Goal: Task Accomplishment & Management: Manage account settings

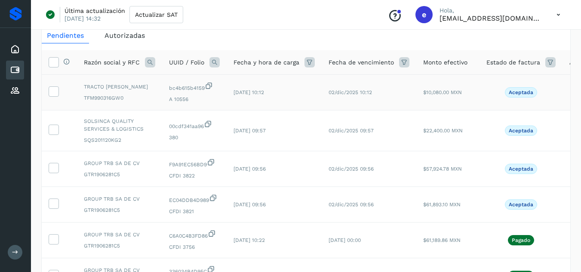
scroll to position [43, 0]
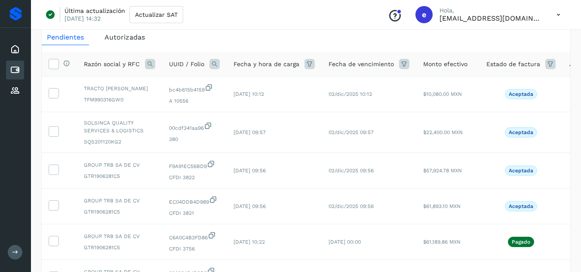
click at [13, 69] on icon at bounding box center [15, 70] width 10 height 10
click at [309, 25] on div "Última actualización [DATE] 14:32 Actualizar SAT Conoce nuestros beneficios e H…" at bounding box center [306, 15] width 550 height 30
click at [574, 136] on div "Mis facturas Ver instrucciones para cargar Facturas Descarga plantilla Cargar f…" at bounding box center [306, 253] width 550 height 539
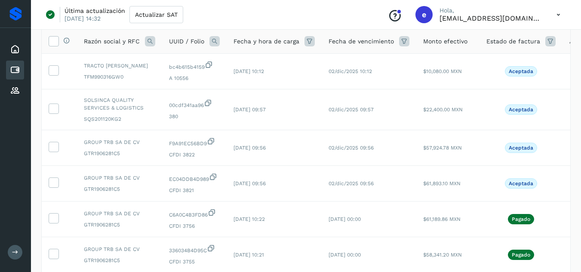
scroll to position [65, 0]
click at [54, 182] on icon at bounding box center [53, 183] width 9 height 9
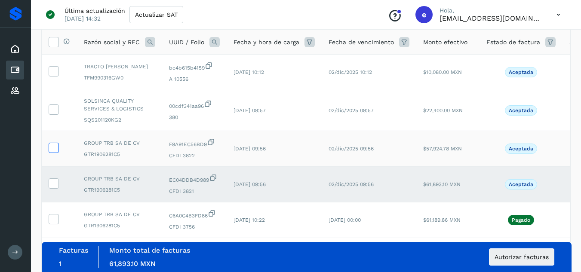
click at [53, 148] on icon at bounding box center [53, 147] width 9 height 9
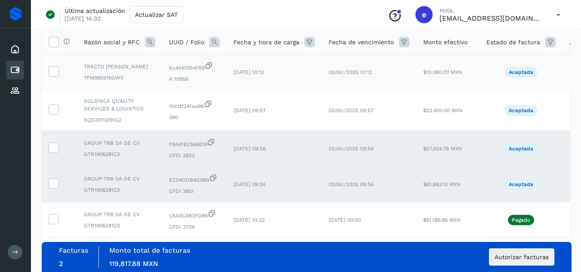
drag, startPoint x: 53, startPoint y: 109, endPoint x: 56, endPoint y: 89, distance: 20.9
click at [52, 109] on icon at bounding box center [53, 109] width 9 height 9
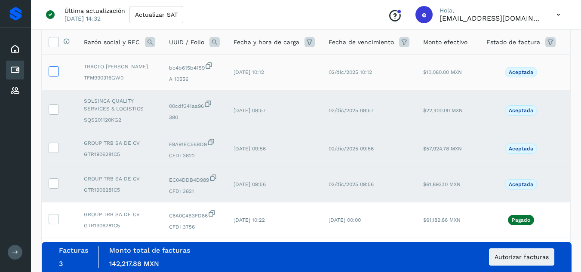
click at [57, 73] on icon at bounding box center [53, 70] width 9 height 9
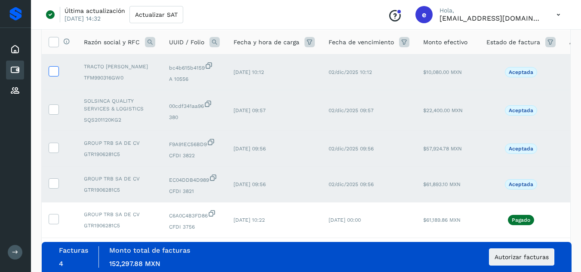
click at [56, 71] on icon at bounding box center [53, 70] width 9 height 9
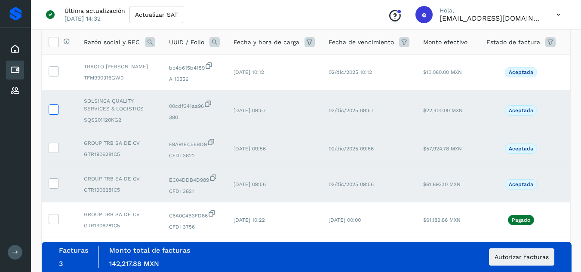
click at [52, 109] on icon at bounding box center [53, 109] width 9 height 9
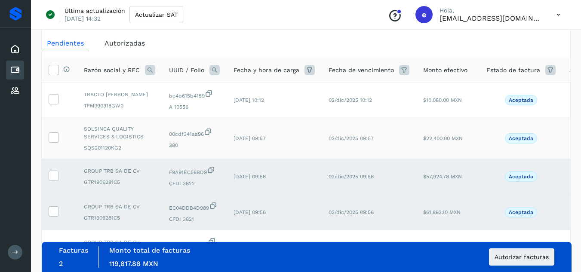
scroll to position [22, 0]
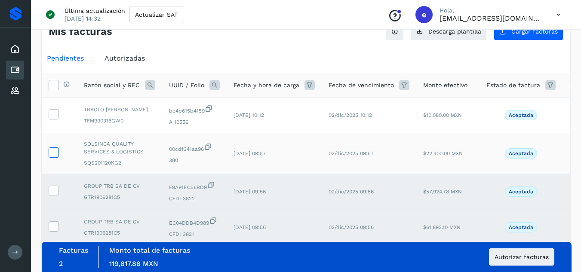
click at [58, 152] on label at bounding box center [54, 153] width 10 height 10
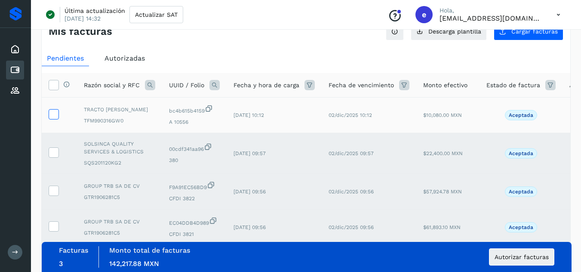
click at [56, 116] on icon at bounding box center [53, 113] width 9 height 9
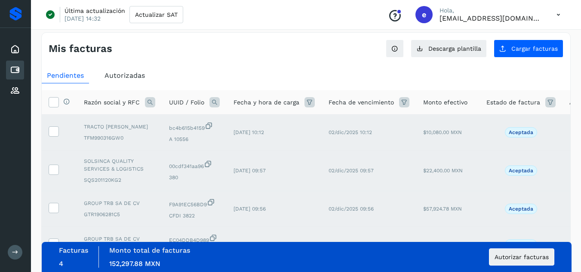
scroll to position [0, 0]
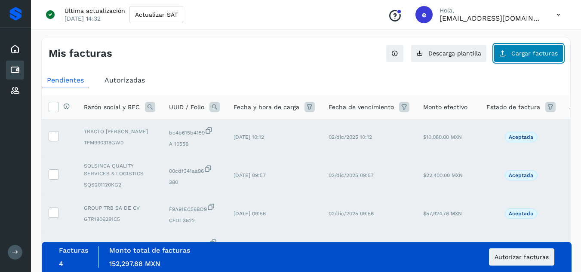
click at [513, 55] on button "Cargar facturas" at bounding box center [529, 53] width 70 height 18
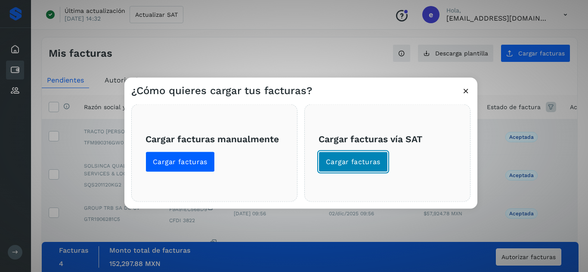
click at [346, 157] on button "Cargar facturas" at bounding box center [352, 161] width 69 height 21
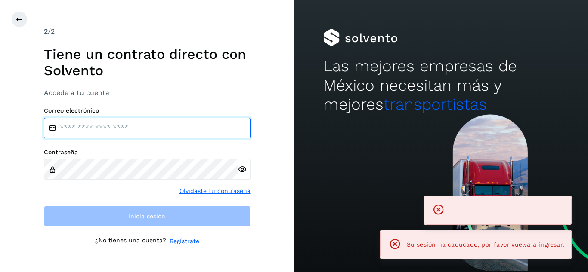
type input "**********"
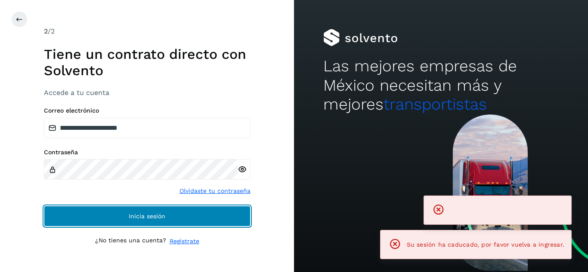
click at [165, 216] on button "Inicia sesión" at bounding box center [147, 216] width 207 height 21
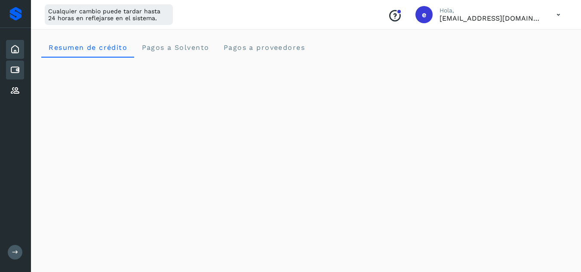
click at [18, 70] on icon at bounding box center [15, 70] width 10 height 10
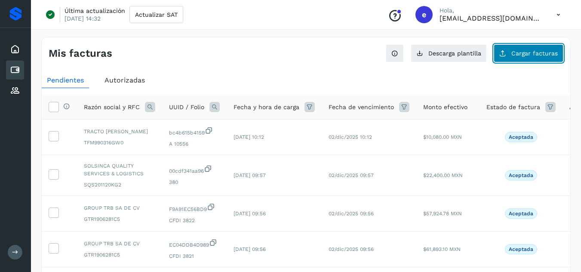
click at [531, 54] on span "Cargar facturas" at bounding box center [535, 53] width 46 height 6
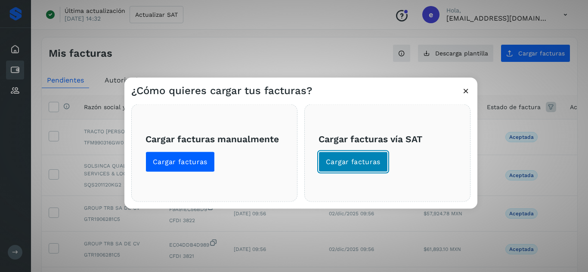
click at [349, 158] on span "Cargar facturas" at bounding box center [353, 161] width 55 height 9
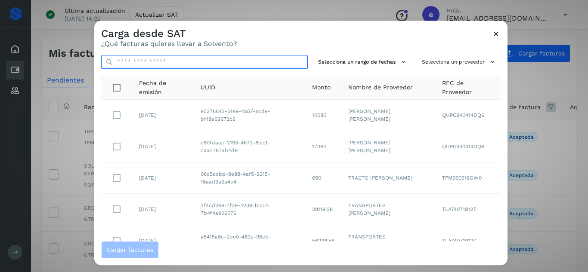
click at [197, 65] on input "text" at bounding box center [204, 62] width 207 height 14
paste input "**********"
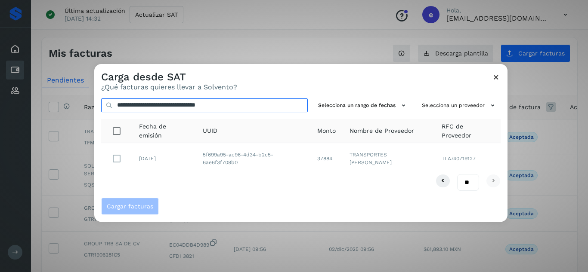
type input "**********"
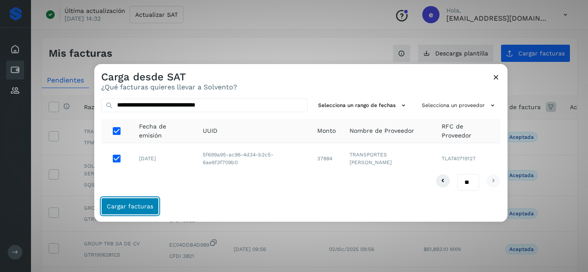
click at [127, 205] on span "Cargar facturas" at bounding box center [130, 207] width 46 height 6
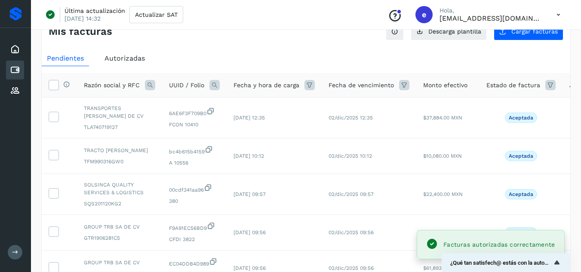
scroll to position [43, 0]
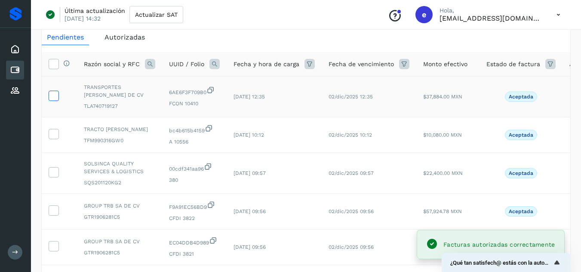
click at [58, 98] on icon at bounding box center [53, 95] width 9 height 9
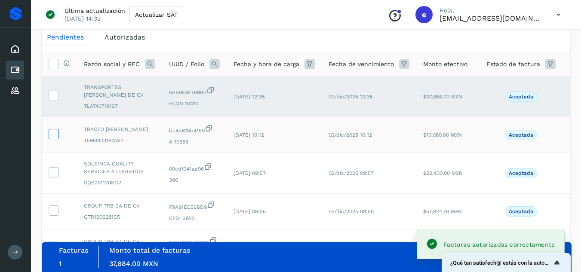
click at [55, 135] on icon at bounding box center [53, 133] width 9 height 9
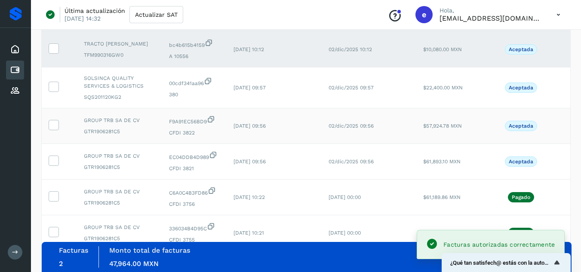
scroll to position [129, 0]
click at [53, 90] on icon at bounding box center [53, 85] width 9 height 9
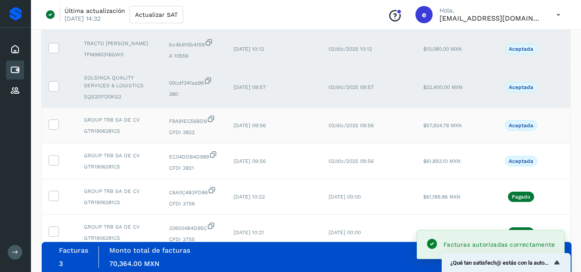
click at [53, 119] on td at bounding box center [59, 126] width 35 height 36
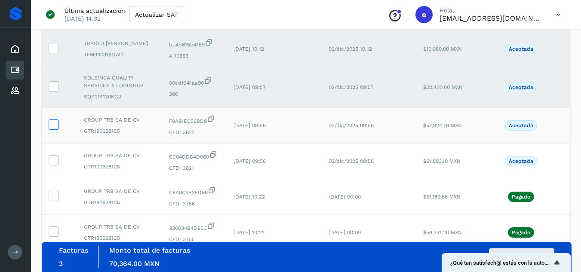
click at [52, 125] on icon at bounding box center [53, 124] width 9 height 9
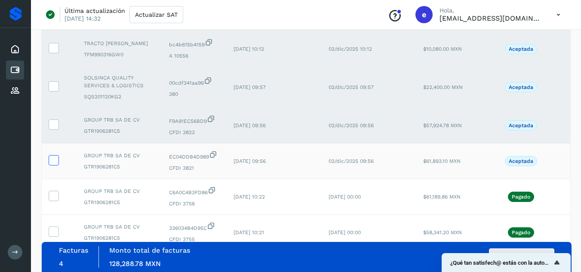
click at [53, 160] on icon at bounding box center [53, 159] width 9 height 9
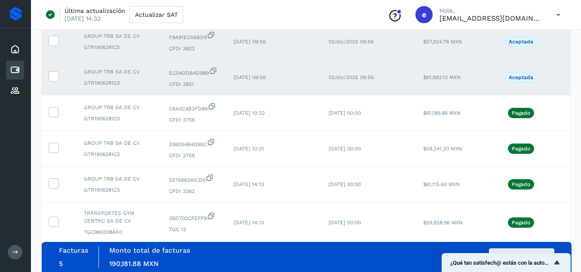
scroll to position [215, 0]
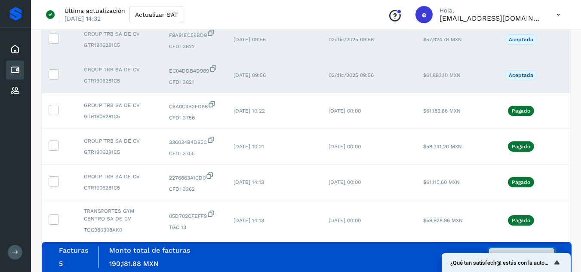
click at [523, 253] on button "Autorizar facturas" at bounding box center [521, 257] width 65 height 17
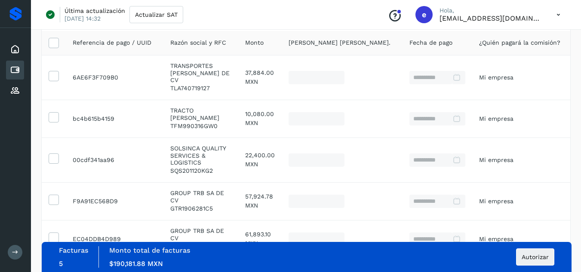
scroll to position [129, 0]
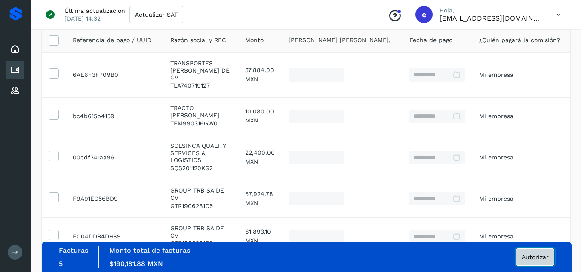
click at [538, 259] on span "Autorizar" at bounding box center [535, 257] width 27 height 6
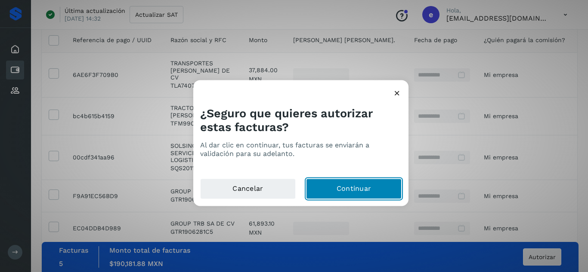
click at [368, 182] on button "Continuar" at bounding box center [354, 189] width 96 height 21
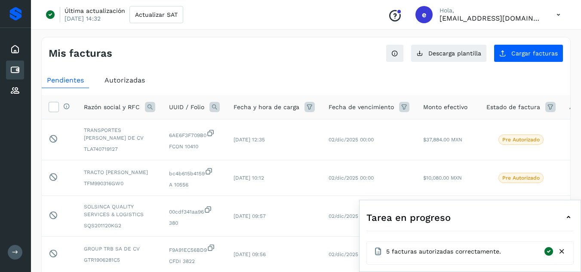
click at [560, 14] on icon at bounding box center [559, 15] width 18 height 18
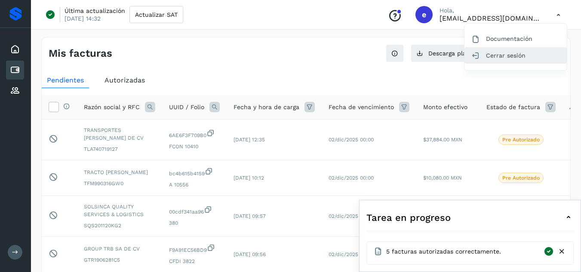
click at [519, 59] on div "Cerrar sesión" at bounding box center [516, 55] width 102 height 16
